Goal: Information Seeking & Learning: Compare options

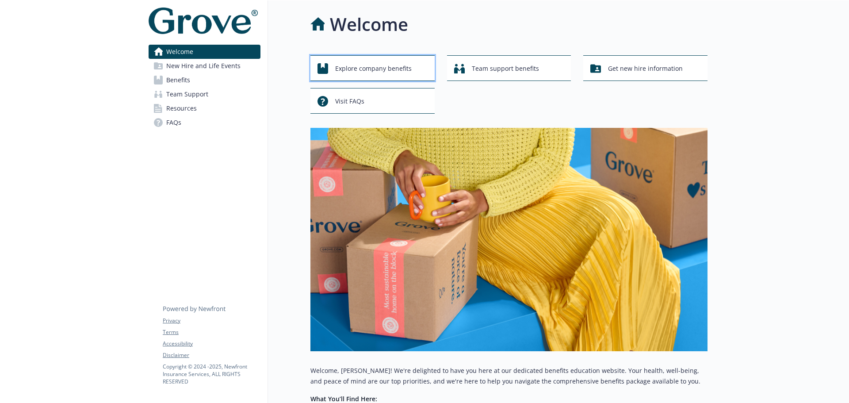
click at [378, 68] on span "Explore company benefits" at bounding box center [373, 68] width 77 height 17
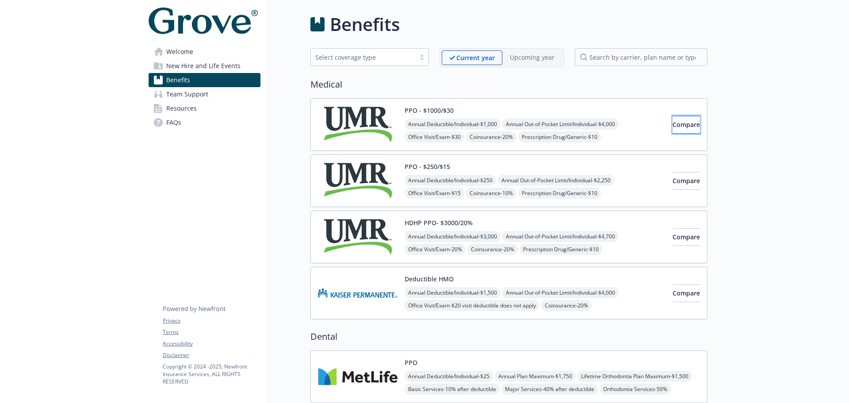
click at [673, 123] on span "Compare" at bounding box center [686, 124] width 27 height 8
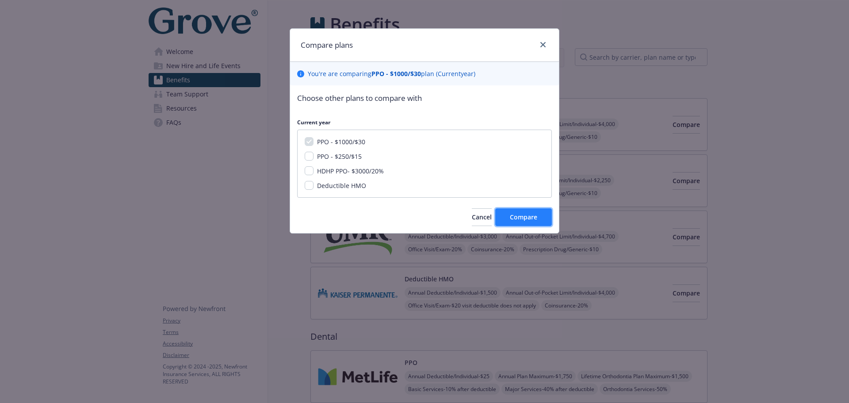
click at [532, 216] on span "Compare" at bounding box center [523, 217] width 27 height 8
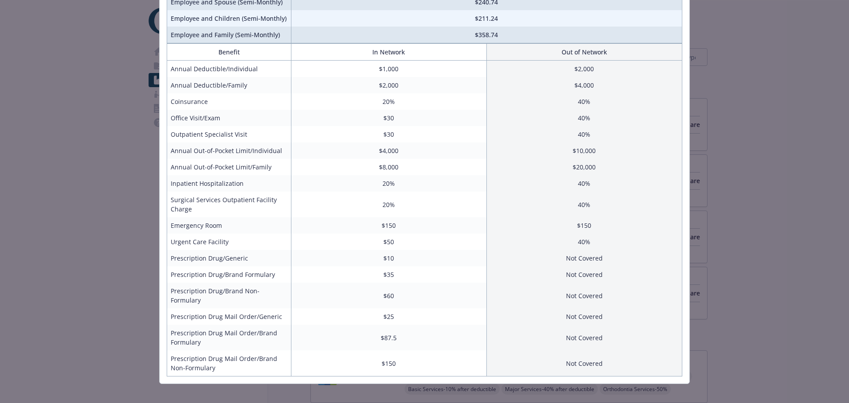
scroll to position [70, 0]
